Goal: Navigation & Orientation: Find specific page/section

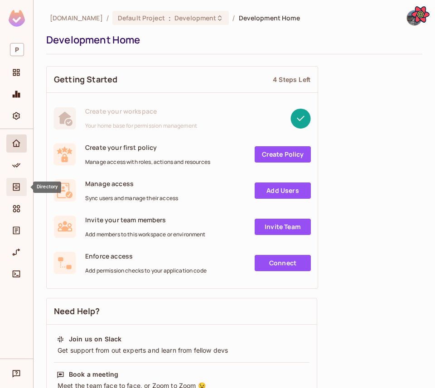
click at [13, 183] on icon "Directory" at bounding box center [16, 187] width 9 height 9
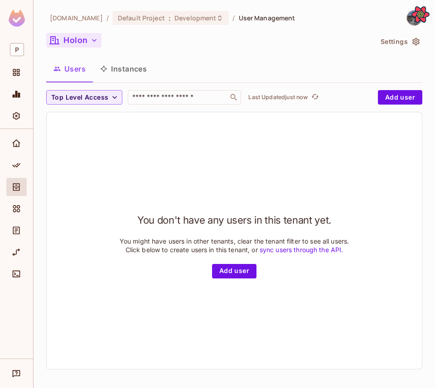
click at [96, 36] on icon "button" at bounding box center [94, 40] width 9 height 9
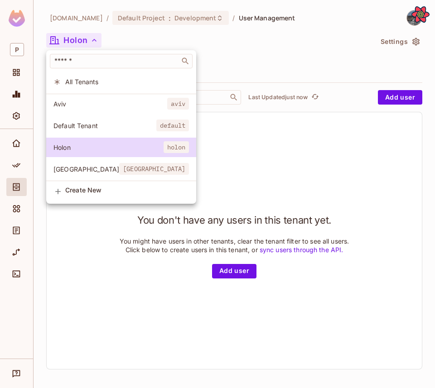
click at [13, 223] on div at bounding box center [217, 194] width 435 height 388
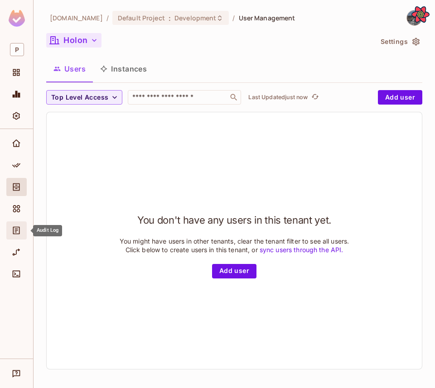
click at [19, 226] on span "Audit Log" at bounding box center [16, 230] width 11 height 11
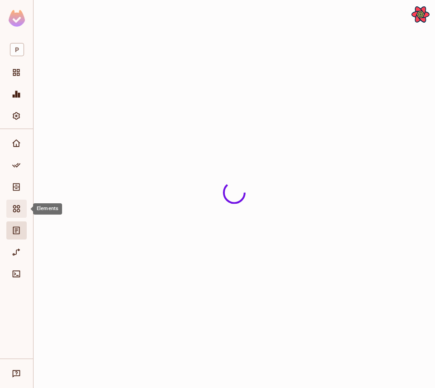
click at [25, 211] on div "Elements" at bounding box center [16, 209] width 20 height 18
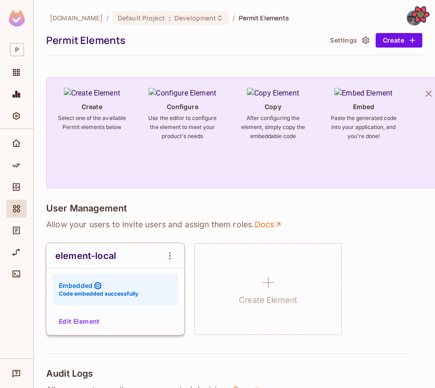
click at [84, 315] on button "Edit Element" at bounding box center [79, 322] width 48 height 15
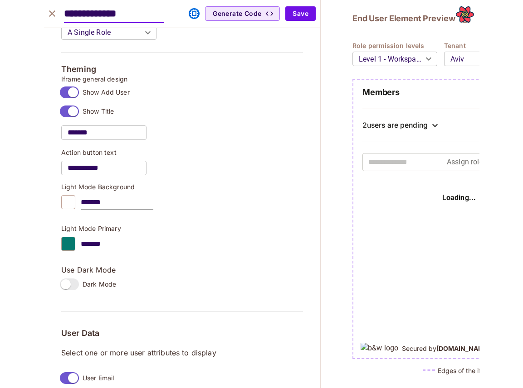
scroll to position [791, 0]
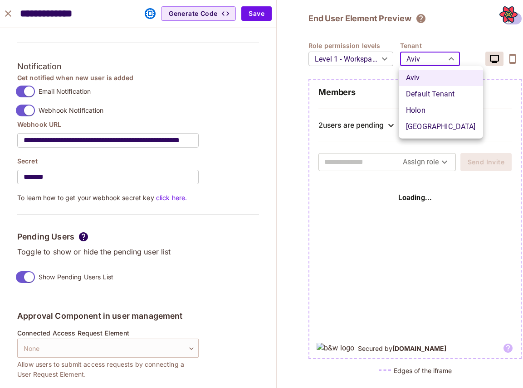
click at [408, 61] on body "P permit.io / Default Project : Development / Permit Elements Permit Elements S…" at bounding box center [261, 194] width 523 height 388
click at [9, 17] on div at bounding box center [261, 194] width 523 height 388
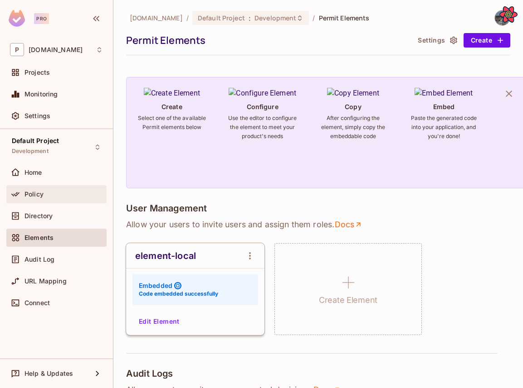
click at [26, 189] on div "Policy" at bounding box center [56, 194] width 93 height 11
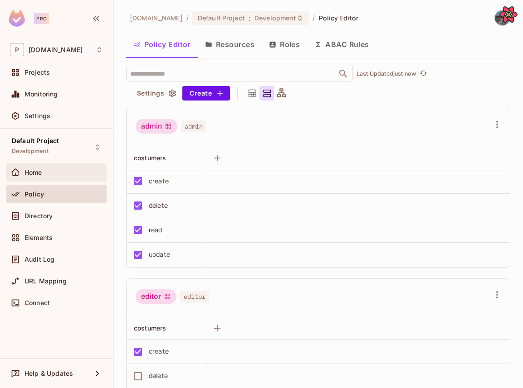
click at [46, 169] on div "Home" at bounding box center [63, 172] width 78 height 7
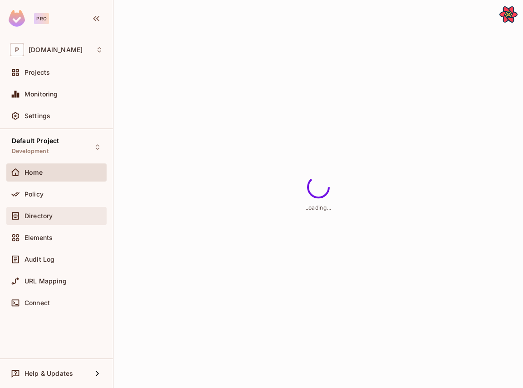
click at [48, 216] on span "Directory" at bounding box center [38, 216] width 28 height 7
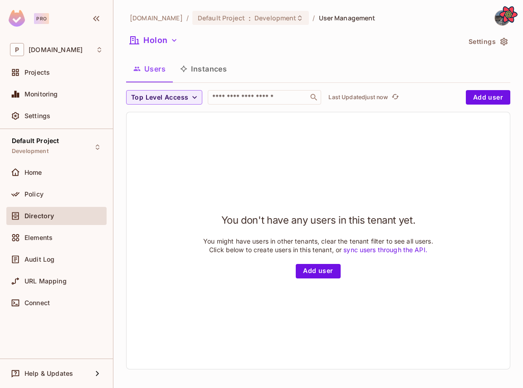
click at [149, 32] on div "permit.io / Default Project : Development / User Management Holon Settings User…" at bounding box center [318, 193] width 384 height 367
click at [149, 36] on button "Holon" at bounding box center [153, 40] width 55 height 15
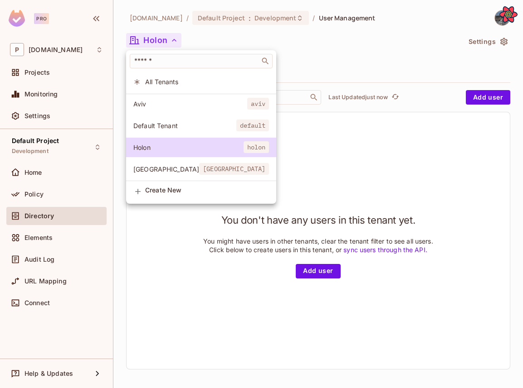
click at [48, 248] on div at bounding box center [261, 194] width 523 height 388
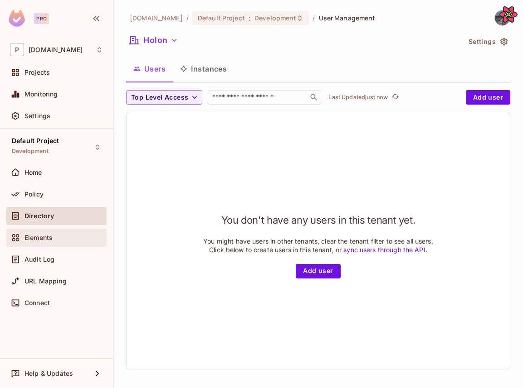
click at [47, 241] on span "Elements" at bounding box center [38, 237] width 28 height 7
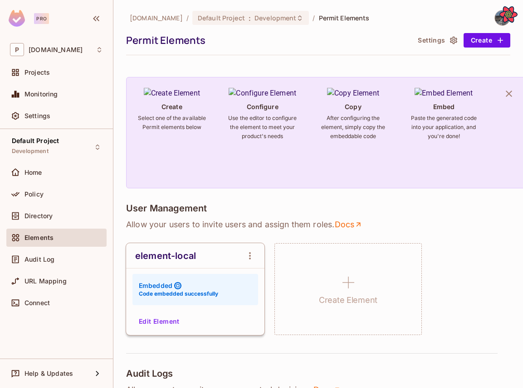
click at [169, 326] on button "Edit Element" at bounding box center [159, 322] width 48 height 15
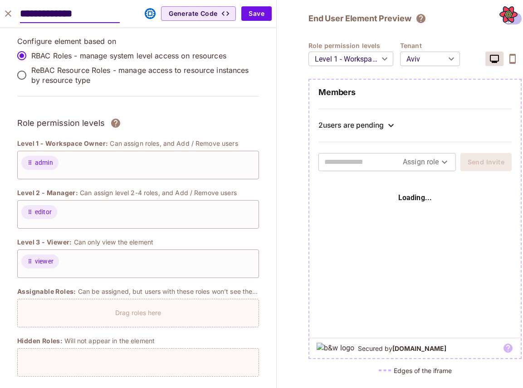
click at [415, 63] on body "Pro P [DOMAIN_NAME] Projects Monitoring Settings Default Project Development Ho…" at bounding box center [261, 194] width 523 height 388
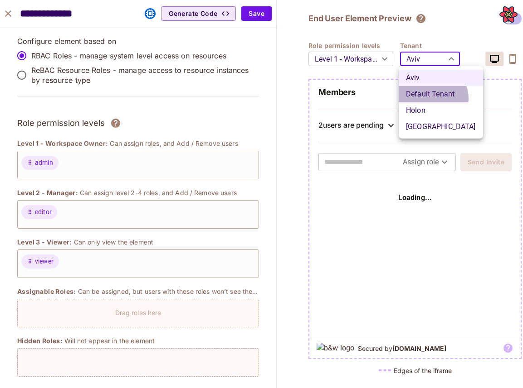
click at [432, 98] on li "Default Tenant" at bounding box center [440, 94] width 84 height 16
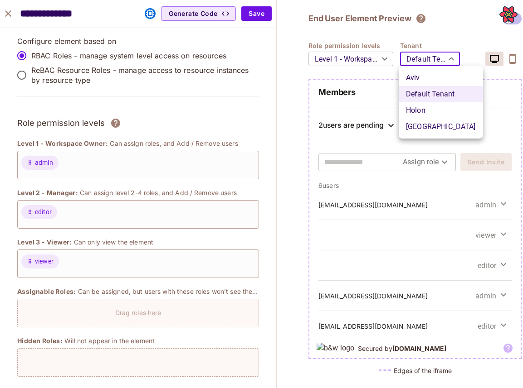
click at [435, 55] on body "Pro P [DOMAIN_NAME] Projects Monitoring Settings Default Project Development Ho…" at bounding box center [261, 194] width 523 height 388
click at [431, 106] on li "Holon" at bounding box center [440, 110] width 84 height 16
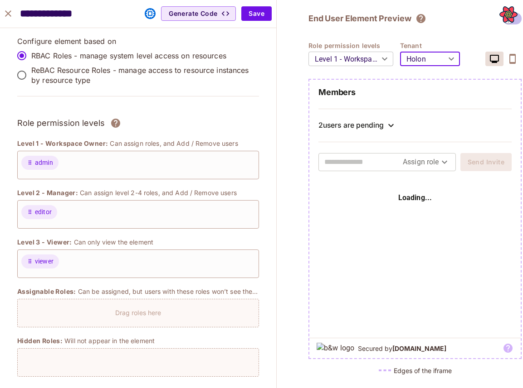
click at [416, 59] on body "Pro P [DOMAIN_NAME] Projects Monitoring Settings Default Project Development Ho…" at bounding box center [261, 194] width 523 height 388
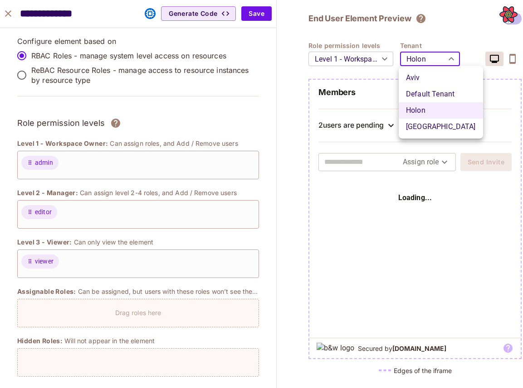
click at [427, 131] on li "[GEOGRAPHIC_DATA]" at bounding box center [440, 127] width 84 height 16
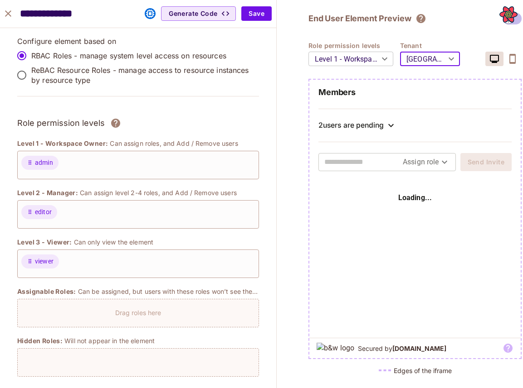
click at [425, 49] on body "Pro P [DOMAIN_NAME] Projects Monitoring Settings Default Project Development Ho…" at bounding box center [261, 194] width 523 height 388
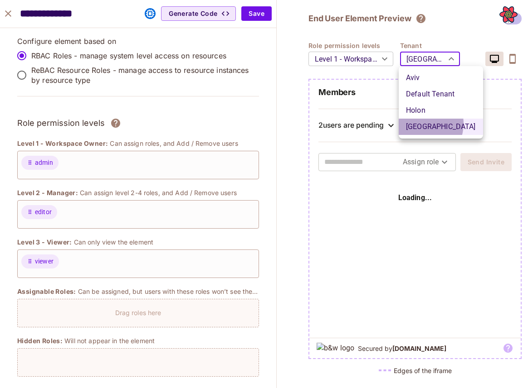
click at [420, 124] on li "[GEOGRAPHIC_DATA]" at bounding box center [440, 127] width 84 height 16
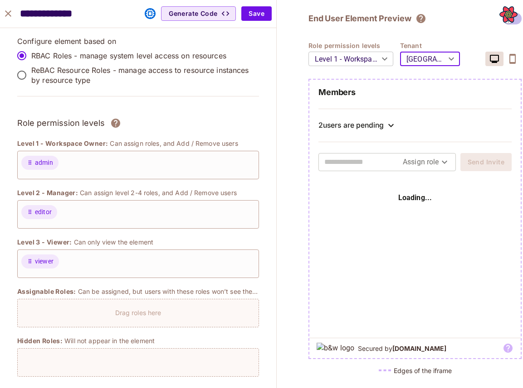
click at [429, 55] on body "Pro P [DOMAIN_NAME] Projects Monitoring Settings Default Project Development Ho…" at bounding box center [261, 194] width 523 height 388
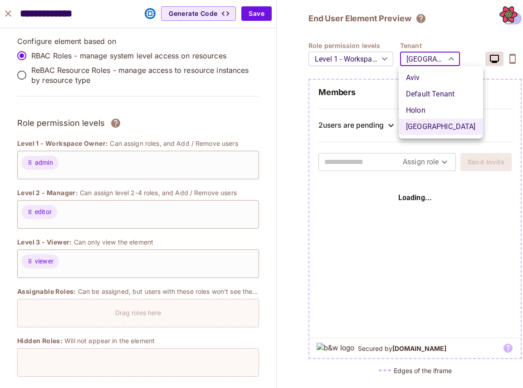
click at [427, 111] on li "Holon" at bounding box center [440, 110] width 84 height 16
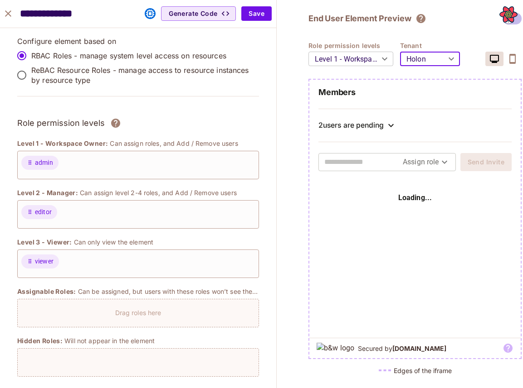
click at [431, 49] on body "Pro P [DOMAIN_NAME] Projects Monitoring Settings Default Project Development Ho…" at bounding box center [261, 194] width 523 height 388
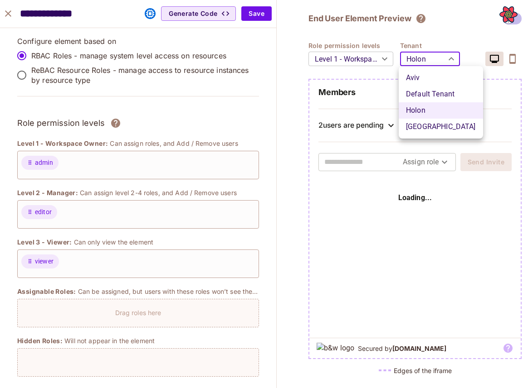
click at [425, 96] on li "Default Tenant" at bounding box center [440, 94] width 84 height 16
type input "*******"
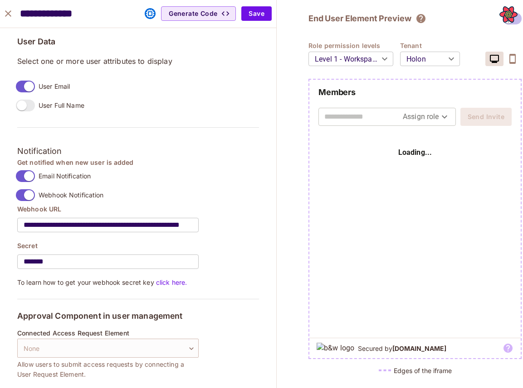
scroll to position [706, 0]
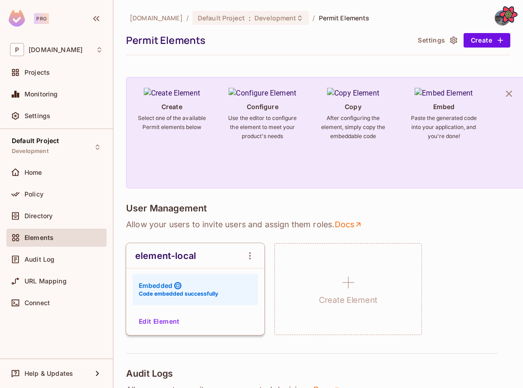
click at [175, 313] on div "element-local Embedded Code embedded successfully Edit Element" at bounding box center [195, 289] width 138 height 92
click at [170, 323] on button "Edit Element" at bounding box center [159, 322] width 48 height 15
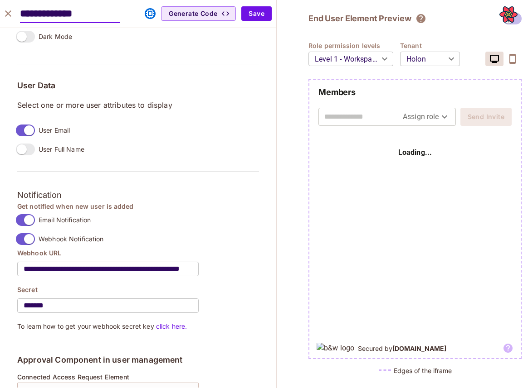
scroll to position [706, 0]
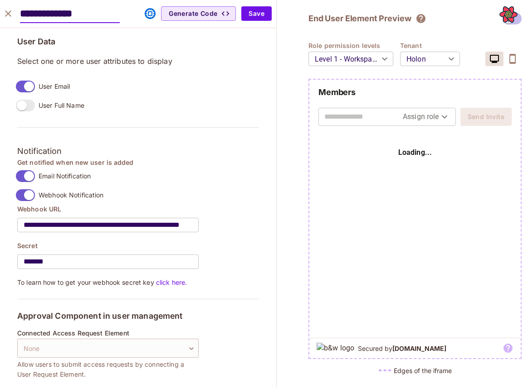
click at [419, 63] on body "Pro P [DOMAIN_NAME] Projects Monitoring Settings Default Project Development Ho…" at bounding box center [261, 194] width 523 height 388
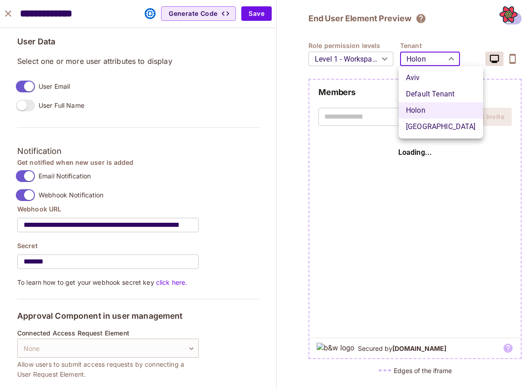
click at [10, 15] on div at bounding box center [261, 194] width 523 height 388
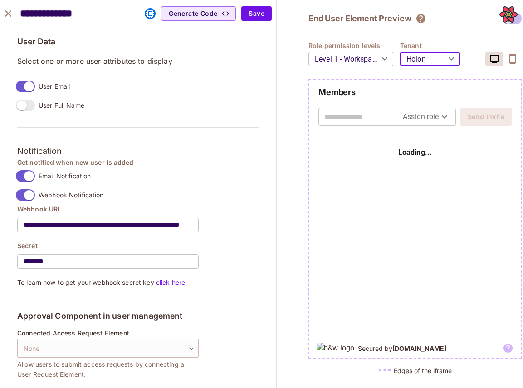
click at [12, 16] on icon "close" at bounding box center [8, 13] width 11 height 11
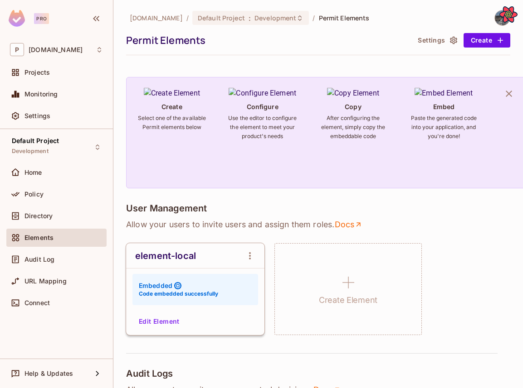
scroll to position [639, 0]
